Goal: Find specific page/section: Find specific page/section

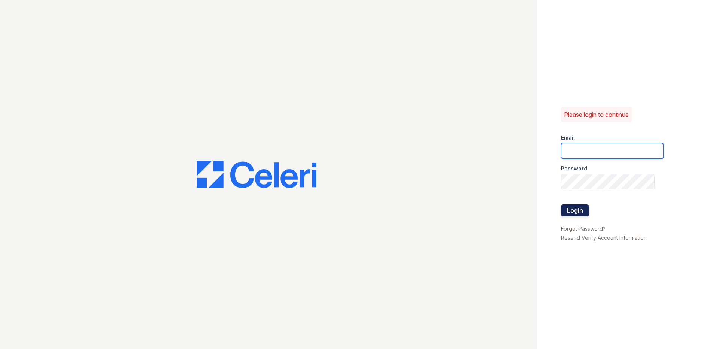
type input "[EMAIL_ADDRESS][DOMAIN_NAME]"
click at [574, 212] on button "Login" at bounding box center [575, 210] width 28 height 12
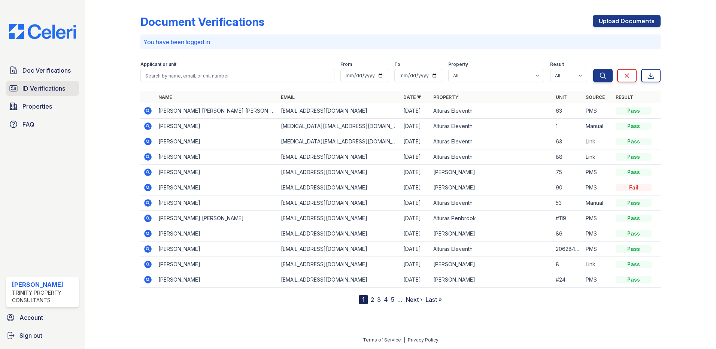
click at [66, 90] on link "ID Verifications" at bounding box center [42, 88] width 73 height 15
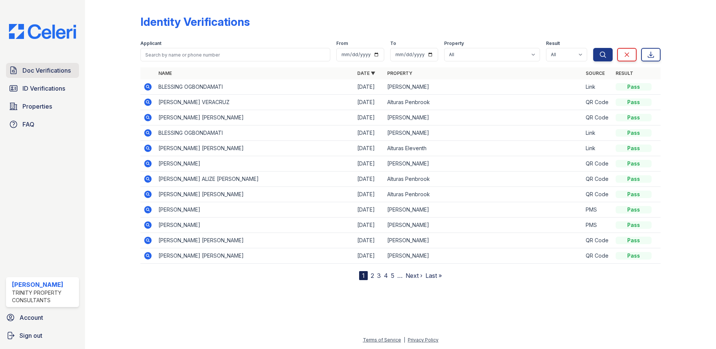
click at [48, 69] on span "Doc Verifications" at bounding box center [46, 70] width 48 height 9
